Goal: Task Accomplishment & Management: Manage account settings

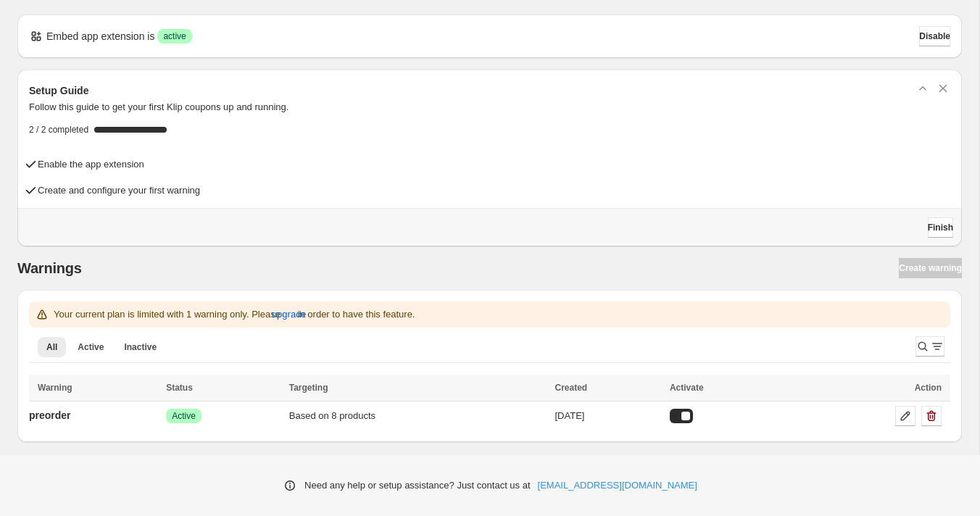
click at [225, 398] on th "Status" at bounding box center [223, 388] width 123 height 27
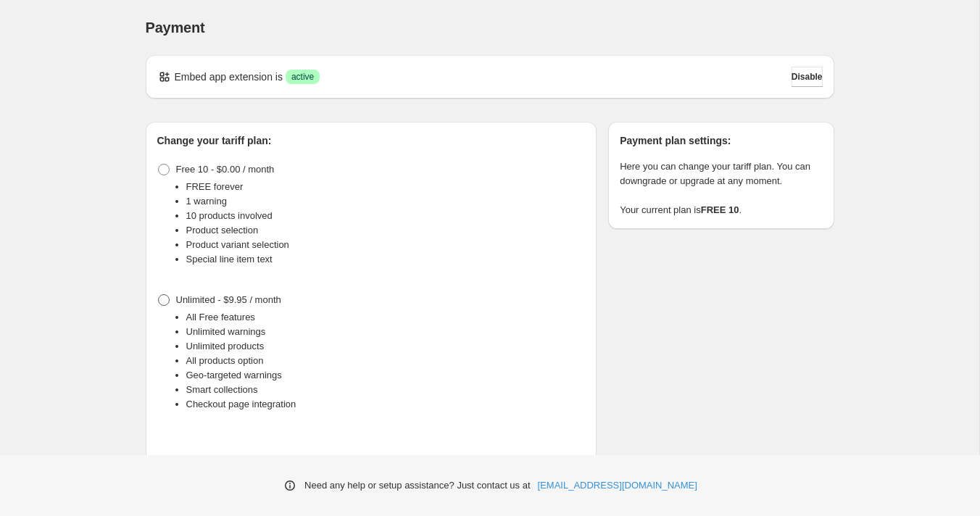
click at [164, 299] on span at bounding box center [164, 300] width 12 height 12
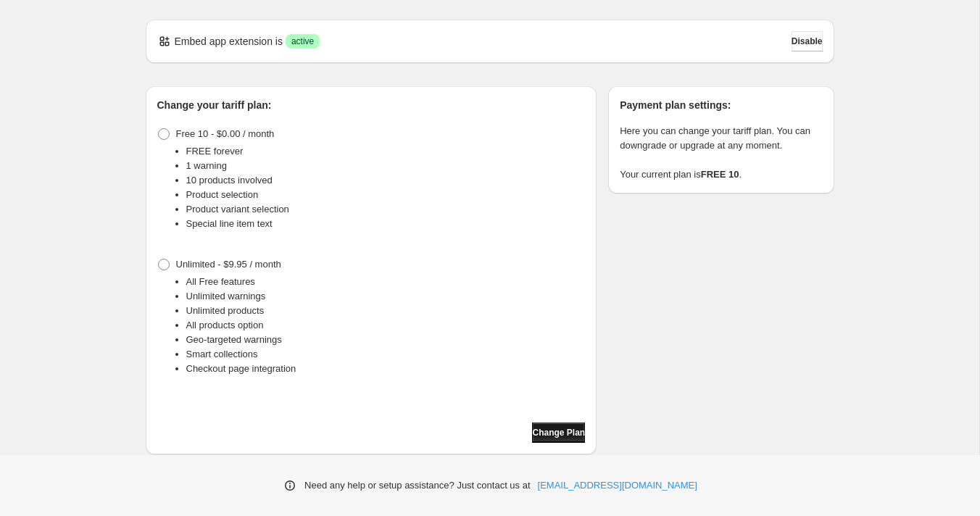
click at [545, 432] on span "Change Plan" at bounding box center [558, 433] width 53 height 12
